Goal: Find contact information: Find contact information

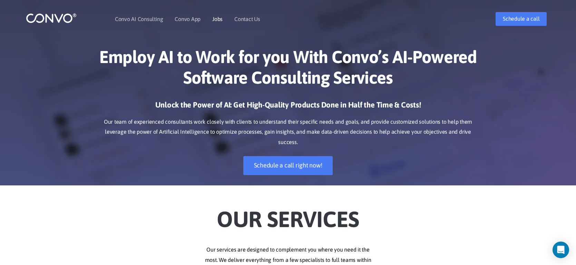
click at [218, 19] on link "Jobs" at bounding box center [217, 19] width 10 height 6
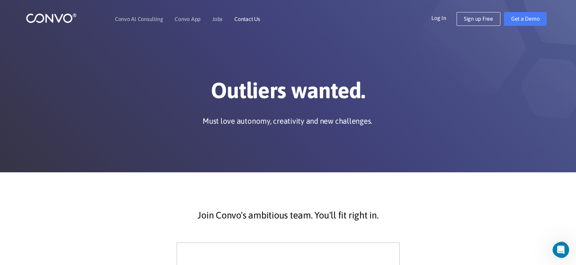
click at [248, 22] on li "Contact Us" at bounding box center [247, 19] width 26 height 30
click at [248, 17] on link "Contact Us" at bounding box center [247, 19] width 26 height 6
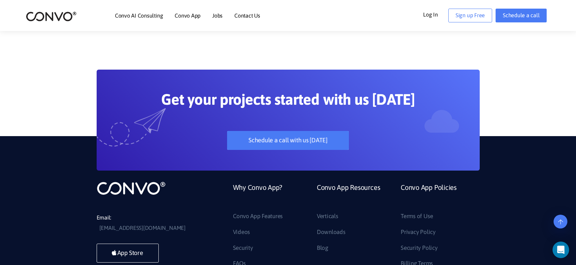
scroll to position [568, 0]
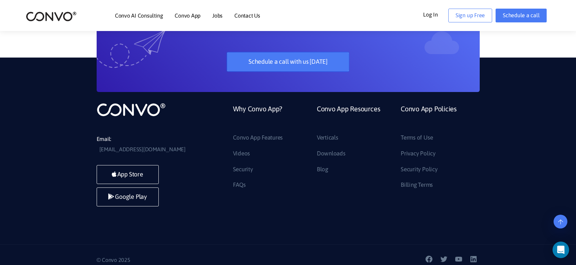
click at [296, 61] on link "Schedule a call with us [DATE]" at bounding box center [288, 61] width 122 height 19
